Goal: Complete application form

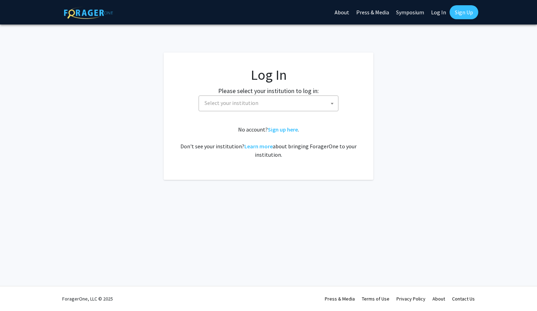
select select
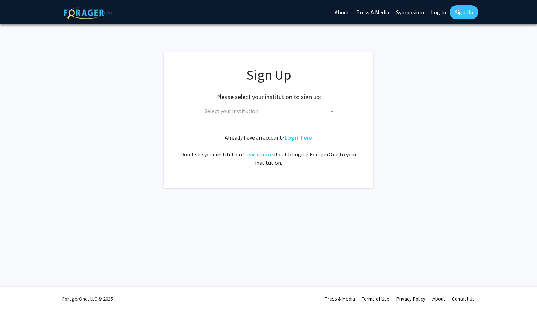
click at [286, 112] on span "Select your institution" at bounding box center [270, 111] width 136 height 14
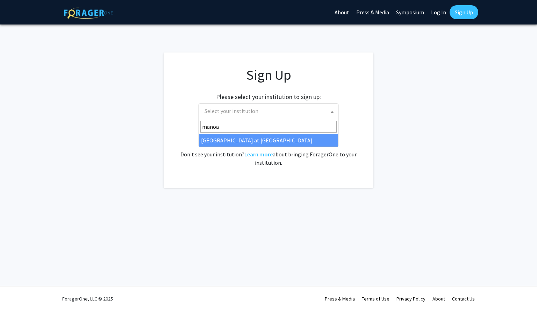
type input "manoa"
select select "18"
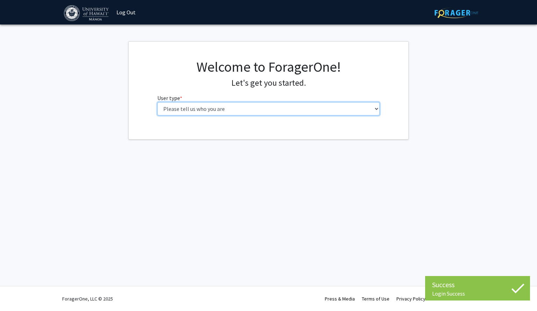
click at [271, 107] on select "Please tell us who you are Undergraduate Student Master's Student Doctoral Cand…" at bounding box center [268, 108] width 223 height 13
select select "1: undergrad"
click at [157, 102] on select "Please tell us who you are Undergraduate Student Master's Student Doctoral Cand…" at bounding box center [268, 108] width 223 height 13
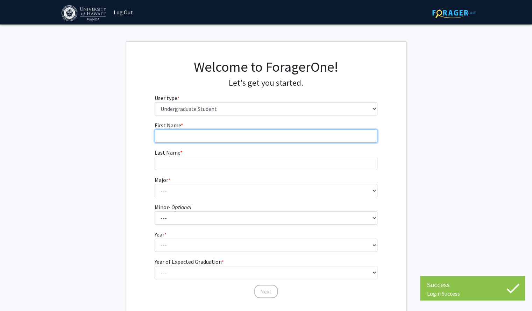
click at [249, 137] on input "First Name * required" at bounding box center [266, 135] width 223 height 13
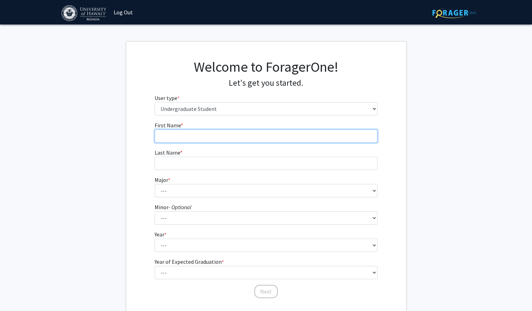
type input "[PERSON_NAME]"
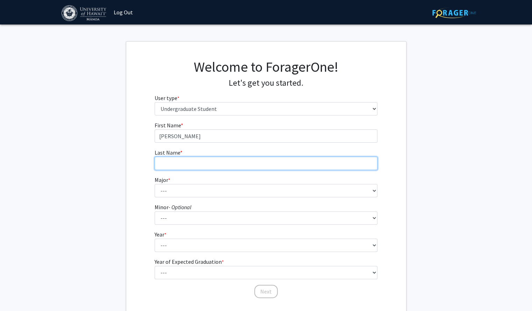
type input "[PERSON_NAME]"
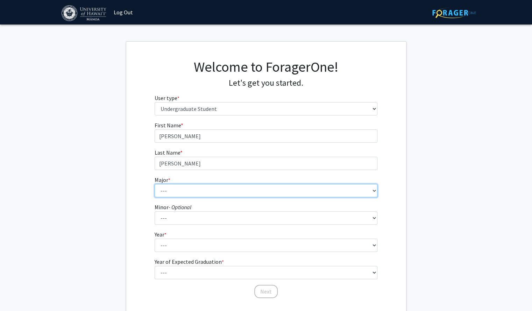
click at [224, 186] on select "--- Accounting American Studies Animal Sciences Anthropology Art Art History As…" at bounding box center [266, 190] width 223 height 13
select select "76: 1458"
click at [155, 184] on select "--- Accounting American Studies Animal Sciences Anthropology Art Art History As…" at bounding box center [266, 190] width 223 height 13
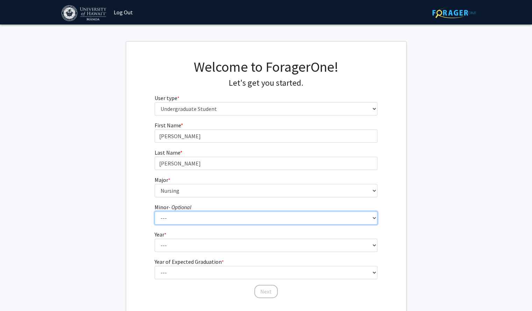
click at [185, 215] on select "--- American Studies Anthropology Art Art History Asian Studies Astronomy Astro…" at bounding box center [266, 217] width 223 height 13
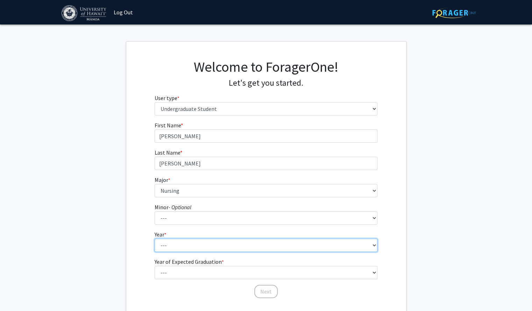
click at [188, 245] on select "--- First-year Sophomore Junior Senior Postbaccalaureate Certificate" at bounding box center [266, 244] width 223 height 13
select select "1: first-year"
click at [155, 238] on select "--- First-year Sophomore Junior Senior Postbaccalaureate Certificate" at bounding box center [266, 244] width 223 height 13
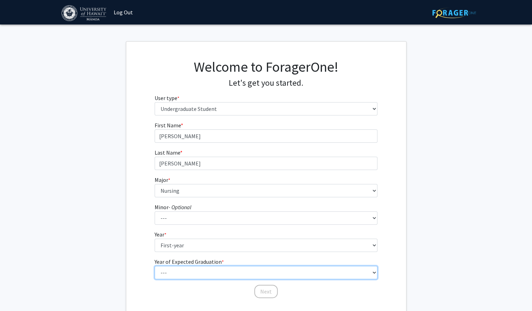
click at [194, 267] on select "--- 2025 2026 2027 2028 2029 2030 2031 2032 2033 2034" at bounding box center [266, 272] width 223 height 13
select select "5: 2029"
click at [155, 266] on select "--- 2025 2026 2027 2028 2029 2030 2031 2032 2033 2034" at bounding box center [266, 272] width 223 height 13
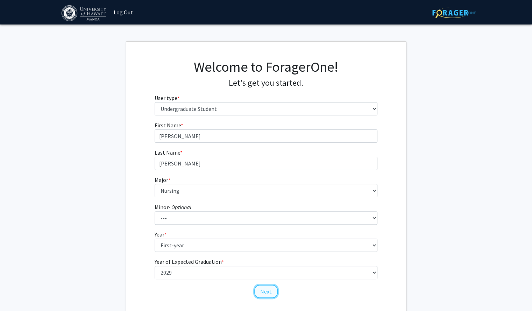
click at [263, 286] on button "Next" at bounding box center [265, 291] width 23 height 13
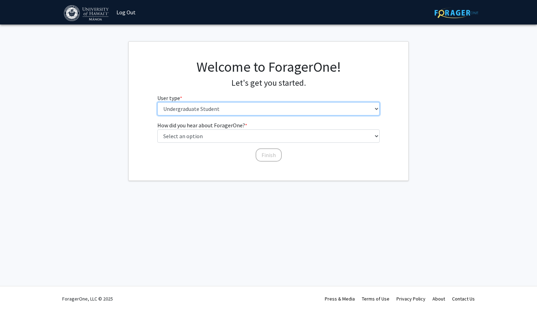
click at [243, 107] on select "Please tell us who you are Undergraduate Student Master's Student Doctoral Cand…" at bounding box center [268, 108] width 223 height 13
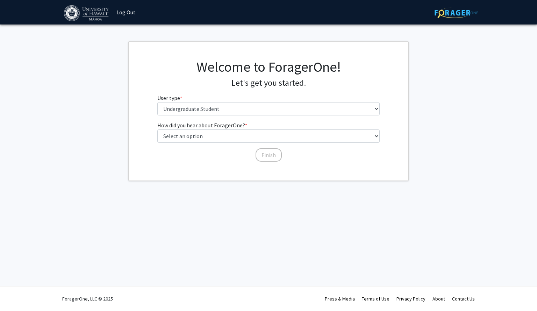
click at [201, 200] on div "Skip navigation Log Out Complete your profile × To continue, you need to make s…" at bounding box center [268, 155] width 537 height 311
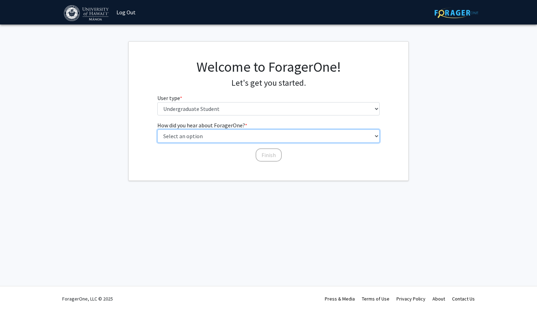
click at [219, 137] on select "Select an option Peer/student recommendation Faculty/staff recommendation Unive…" at bounding box center [268, 135] width 223 height 13
select select "4: university_email"
click at [157, 129] on select "Select an option Peer/student recommendation Faculty/staff recommendation Unive…" at bounding box center [268, 135] width 223 height 13
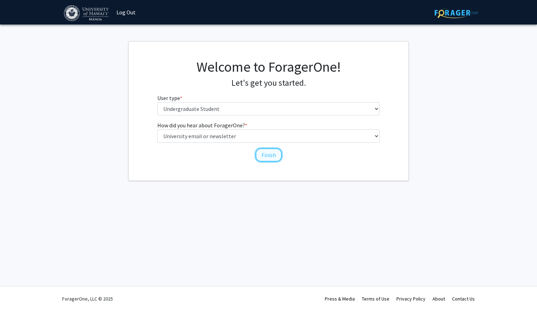
click at [275, 153] on button "Finish" at bounding box center [269, 154] width 26 height 13
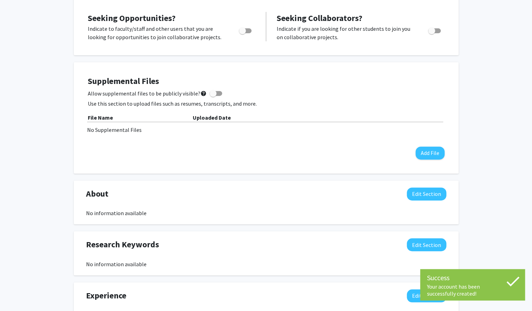
scroll to position [134, 0]
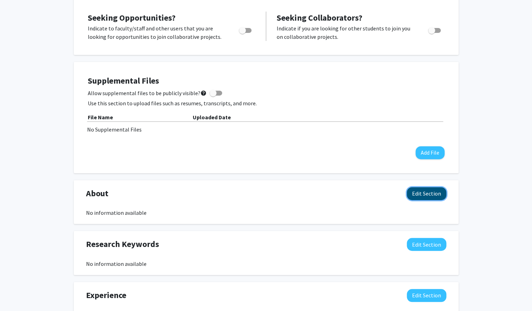
click at [442, 188] on button "Edit Section" at bounding box center [427, 193] width 40 height 13
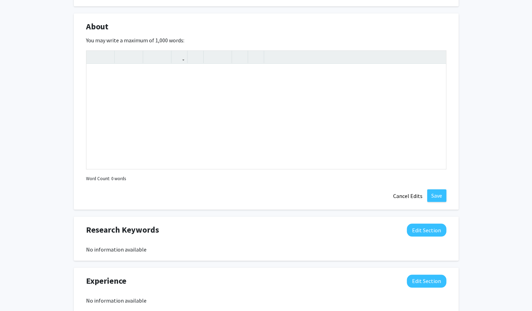
scroll to position [301, 0]
click at [413, 194] on button "Cancel Edits" at bounding box center [407, 195] width 38 height 13
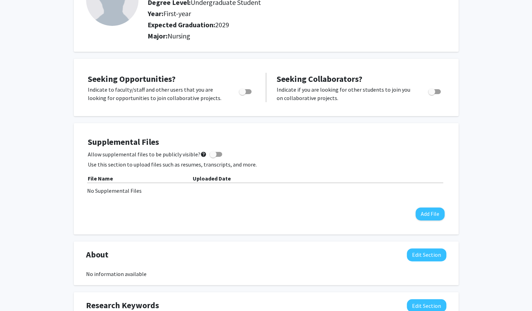
scroll to position [0, 0]
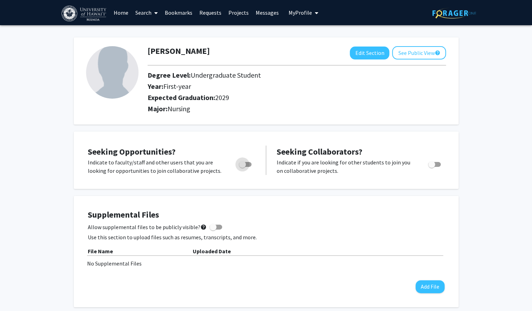
click at [247, 165] on span "Toggle" at bounding box center [245, 164] width 13 height 5
click at [242, 167] on input "Are you actively seeking opportunities?" at bounding box center [242, 167] width 0 height 0
checkbox input "true"
